Goal: Go to known website: Access a specific website the user already knows

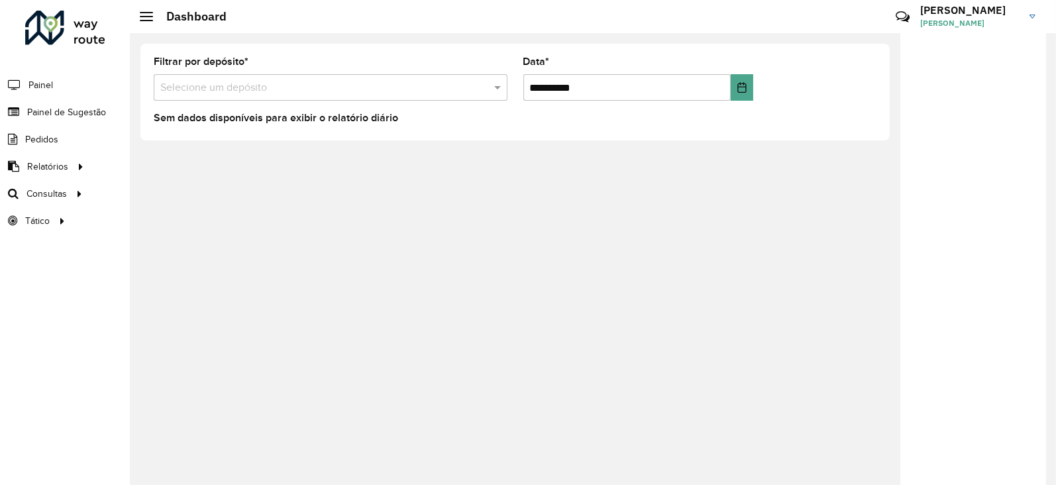
click at [50, 18] on div at bounding box center [65, 28] width 80 height 34
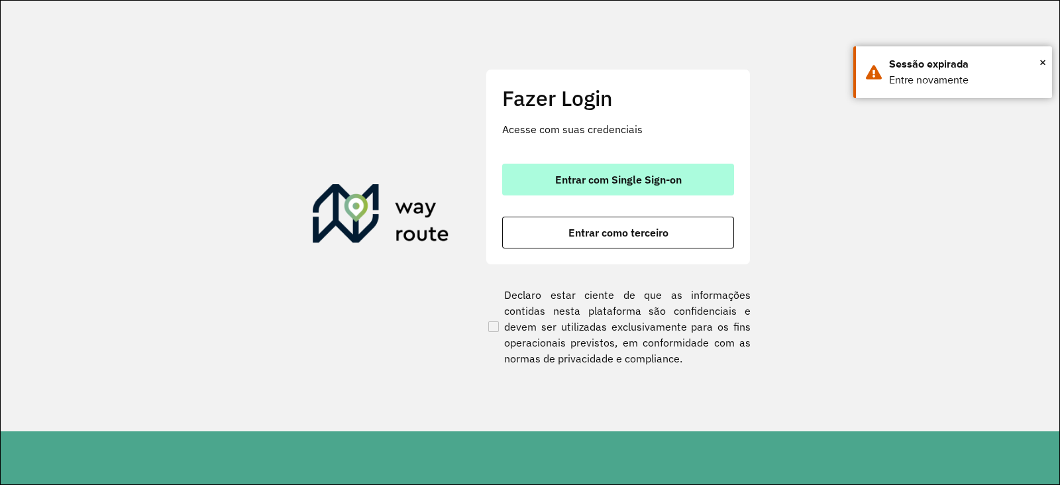
click at [593, 178] on span "Entrar com Single Sign-on" at bounding box center [618, 179] width 127 height 11
